Goal: Task Accomplishment & Management: Manage account settings

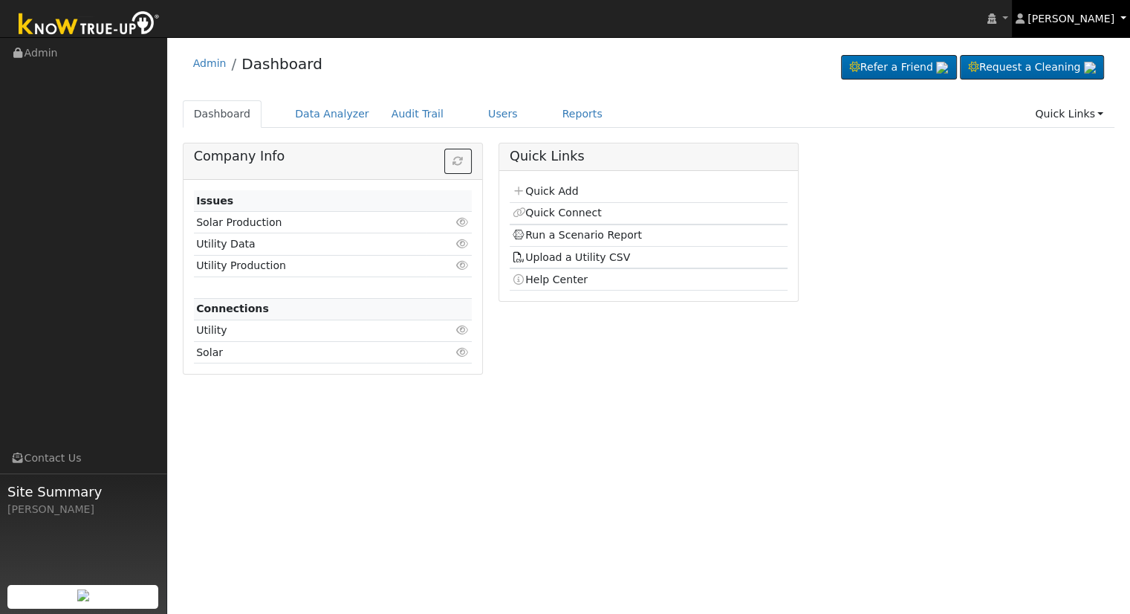
click at [1114, 15] on link "[PERSON_NAME]" at bounding box center [1071, 18] width 119 height 37
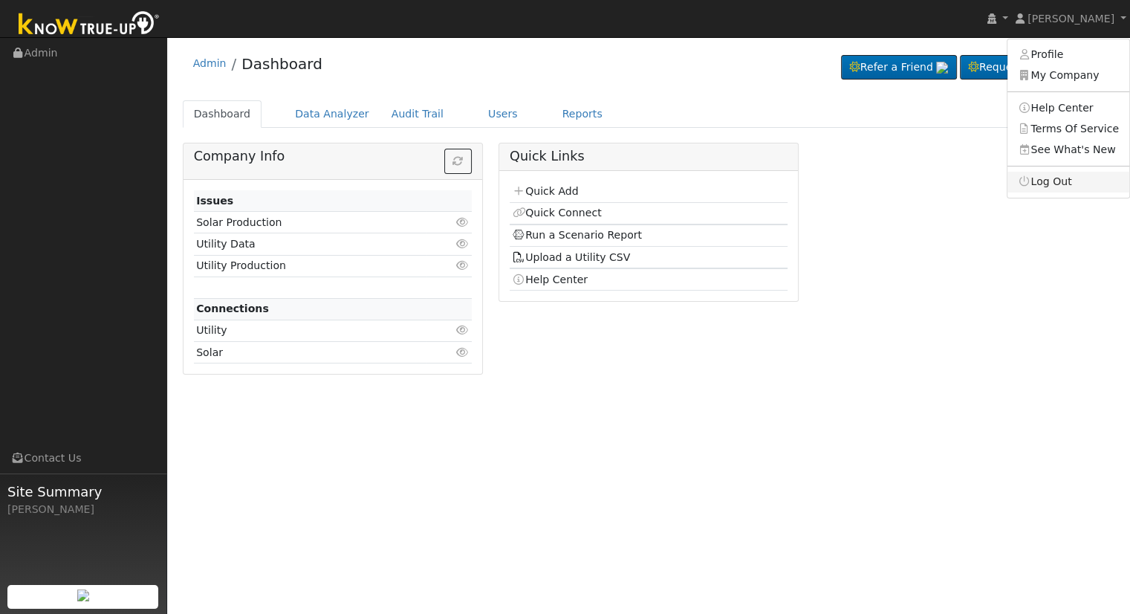
click at [1077, 179] on link "Log Out" at bounding box center [1068, 182] width 122 height 21
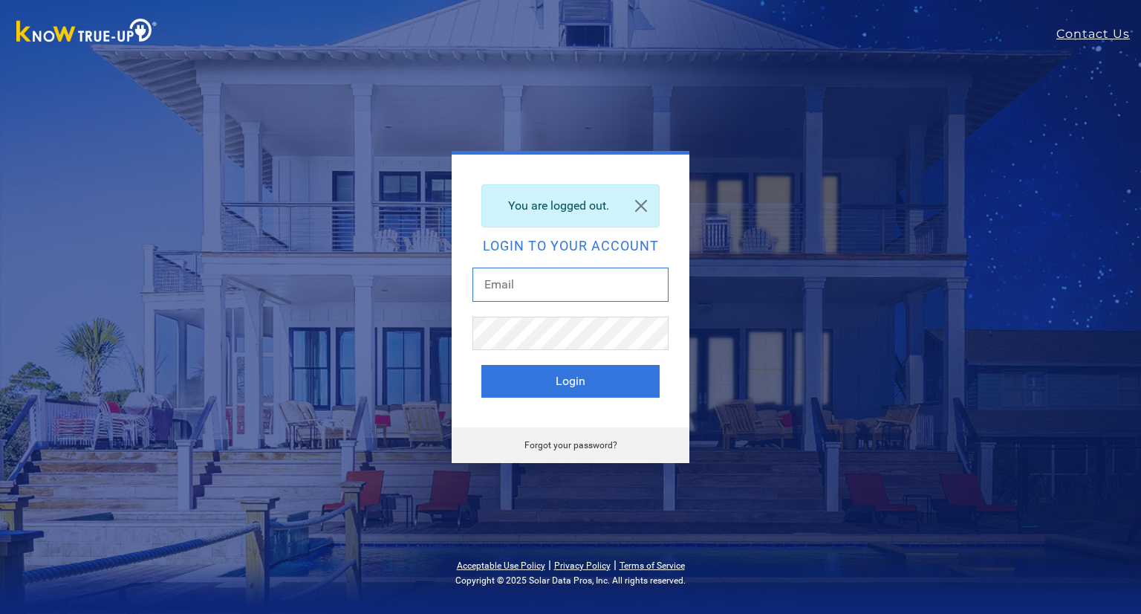
click at [581, 273] on input "text" at bounding box center [571, 284] width 196 height 34
type input "[EMAIL_ADDRESS][DOMAIN_NAME]"
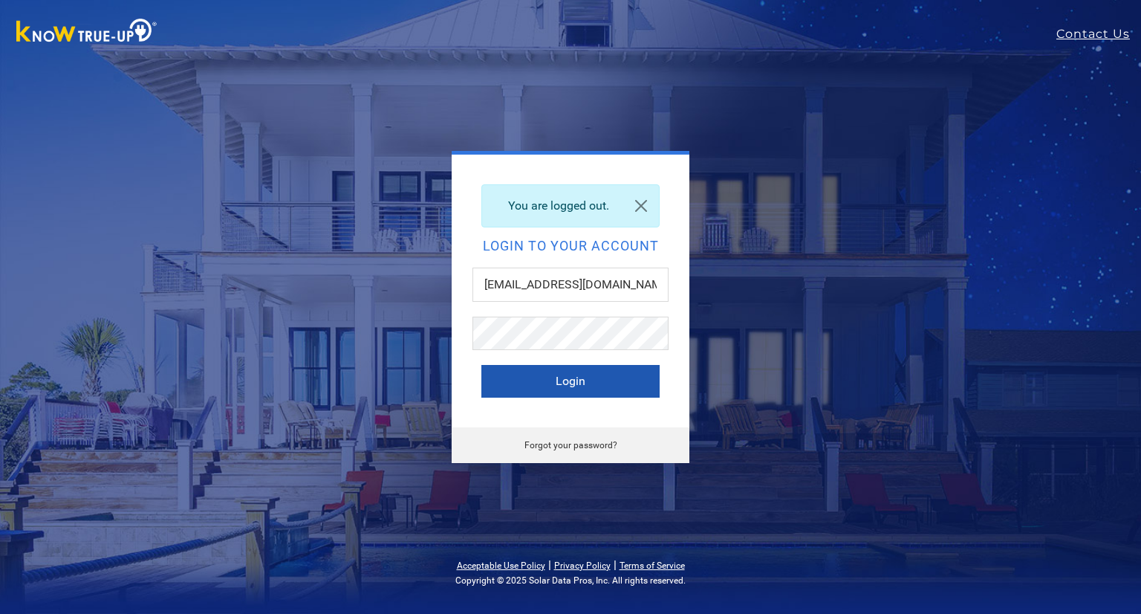
click at [585, 383] on button "Login" at bounding box center [570, 381] width 178 height 33
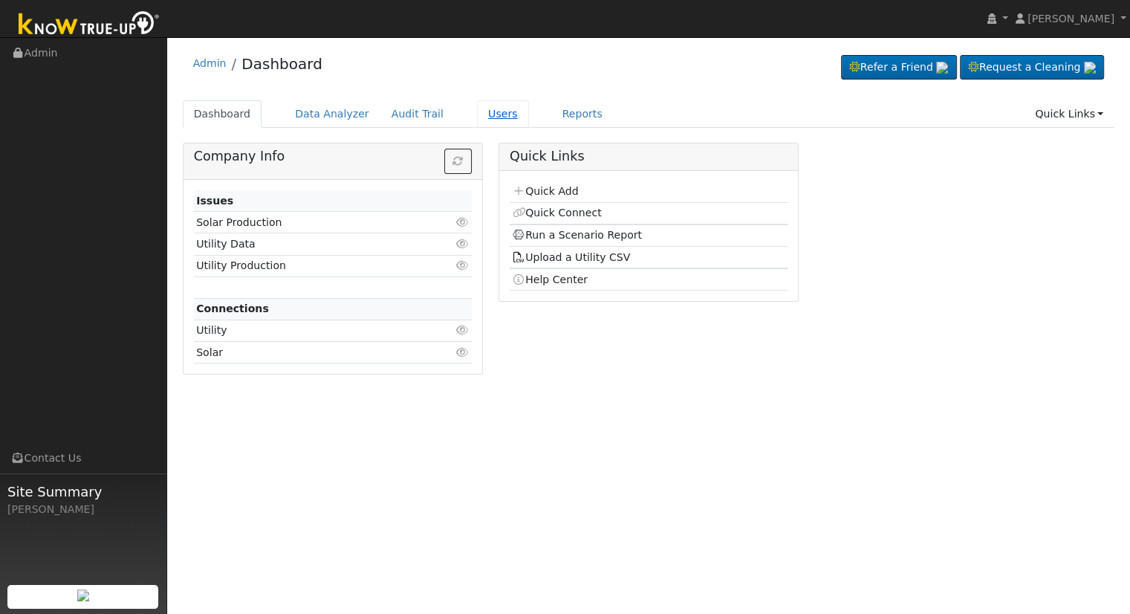
click at [477, 112] on link "Users" at bounding box center [503, 113] width 52 height 27
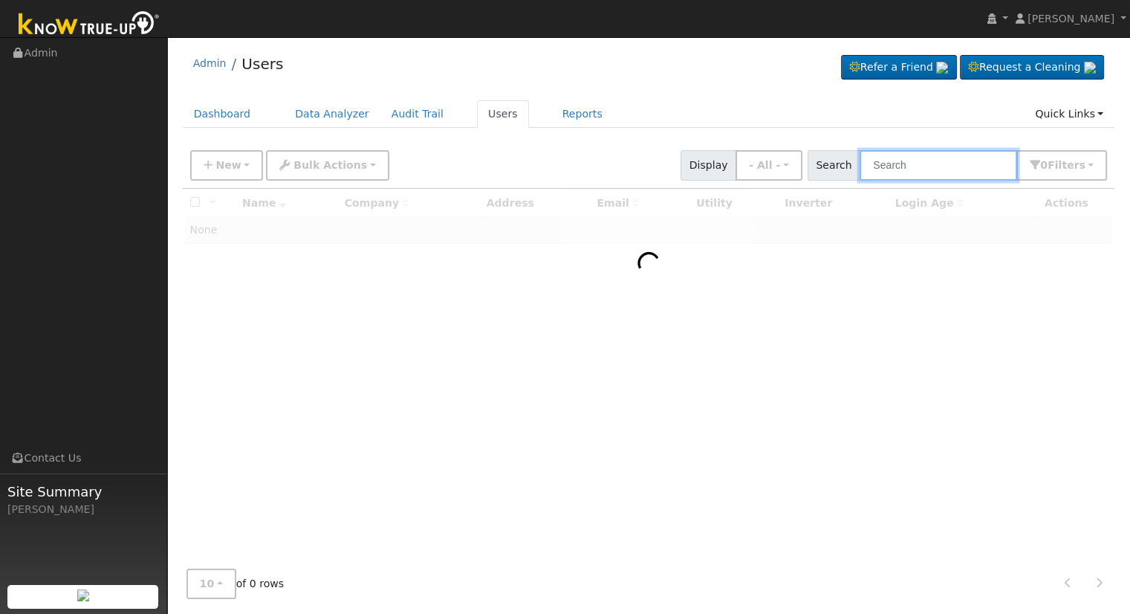
click at [903, 164] on input "text" at bounding box center [939, 165] width 158 height 30
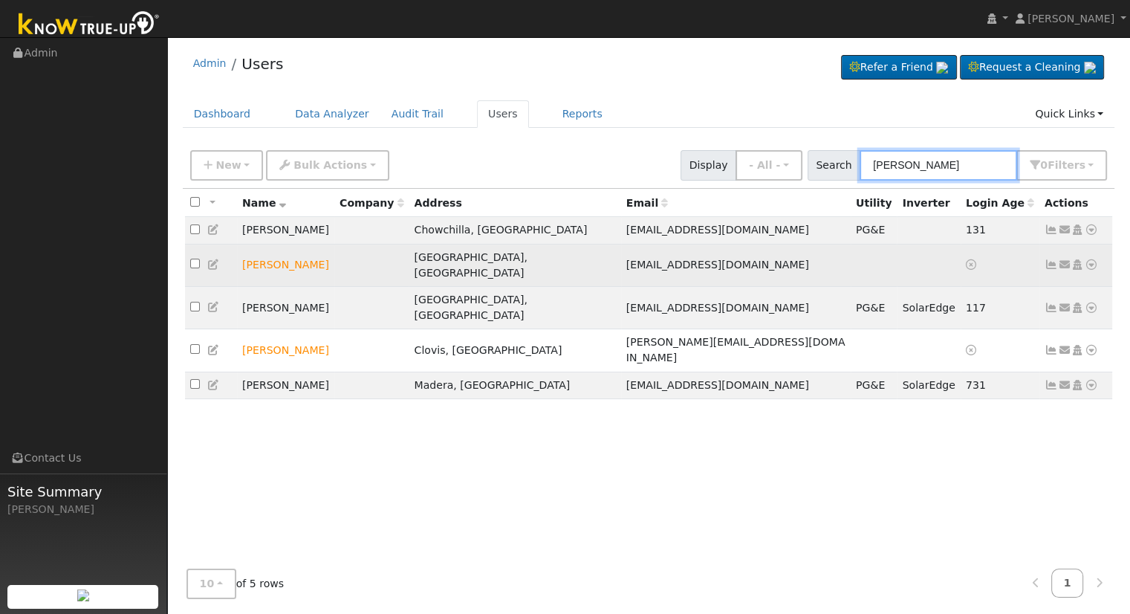
type input "[PERSON_NAME]"
click at [1092, 259] on icon at bounding box center [1091, 264] width 13 height 10
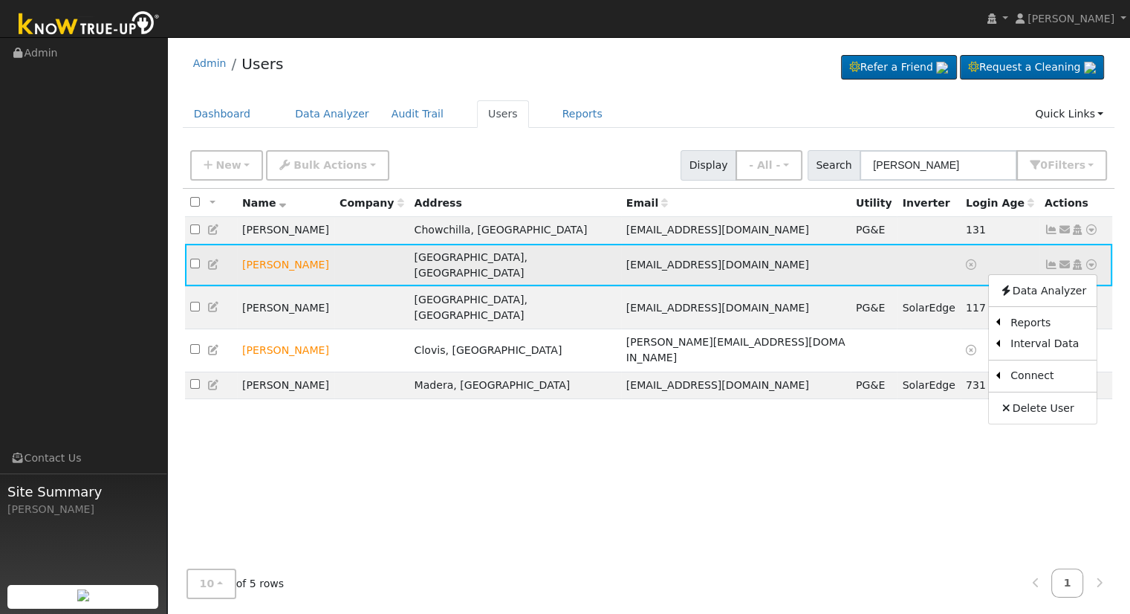
click at [1075, 259] on icon at bounding box center [1077, 264] width 13 height 10
